Goal: Find specific page/section: Find specific page/section

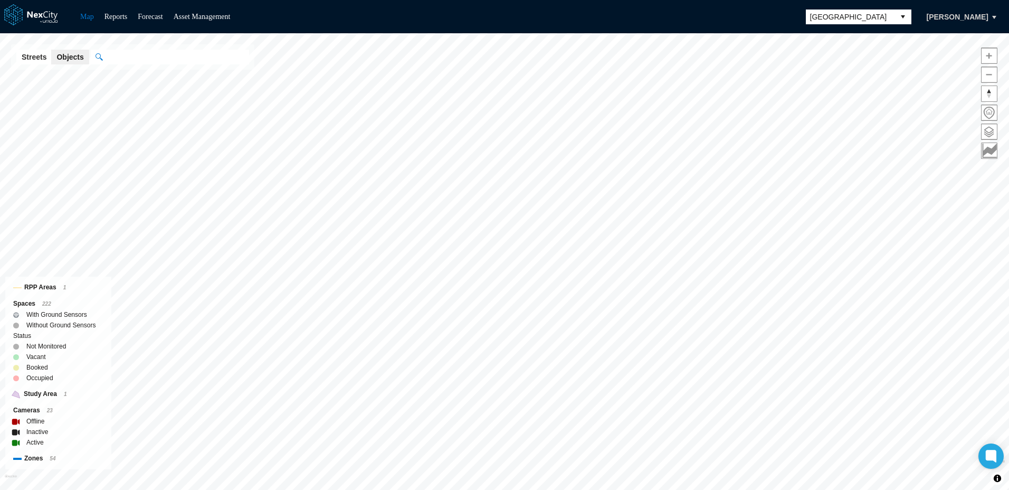
click at [912, 18] on button "select" at bounding box center [903, 17] width 17 height 15
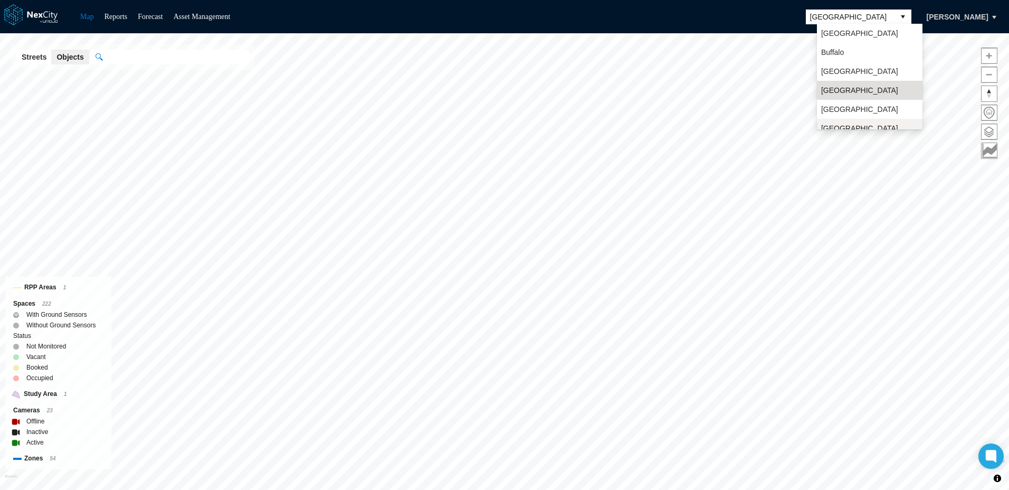
click at [844, 124] on span "[GEOGRAPHIC_DATA][PERSON_NAME]" at bounding box center [869, 133] width 97 height 21
